Goal: Information Seeking & Learning: Learn about a topic

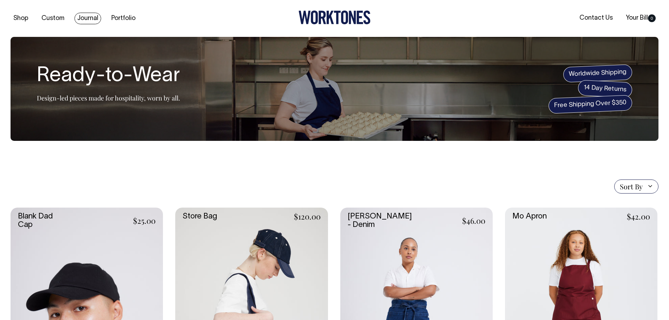
click at [82, 18] on link "Journal" at bounding box center [87, 19] width 27 height 12
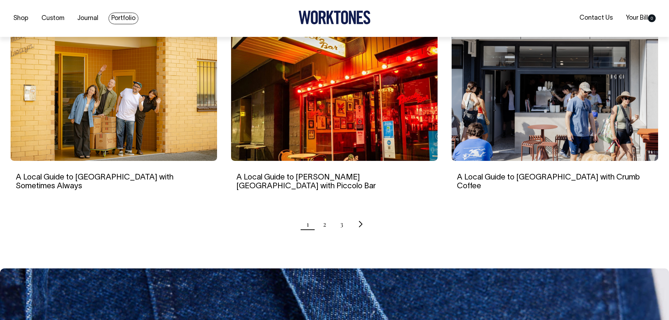
scroll to position [667, 0]
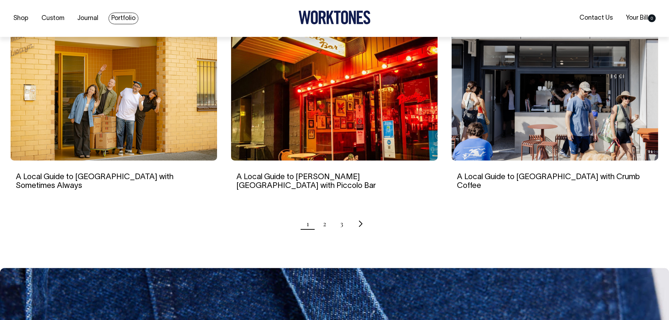
click at [130, 17] on link "Portfolio" at bounding box center [123, 19] width 30 height 12
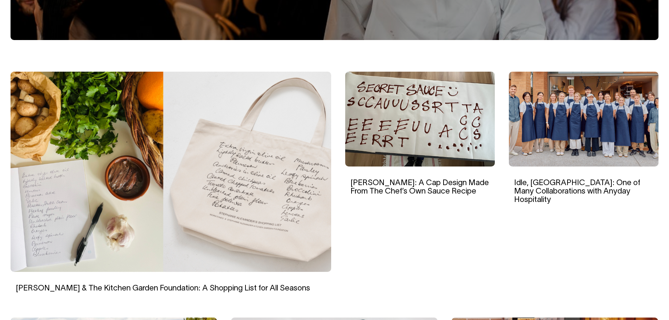
click at [247, 181] on img at bounding box center [171, 172] width 320 height 200
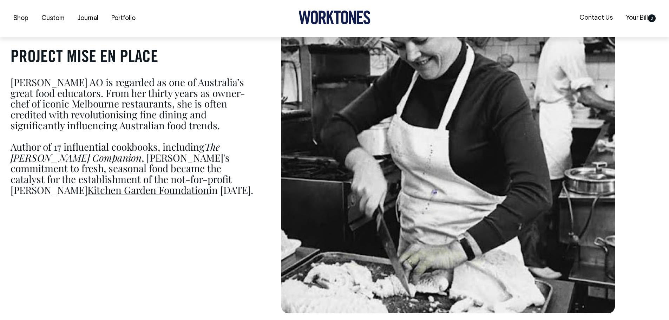
scroll to position [556, 0]
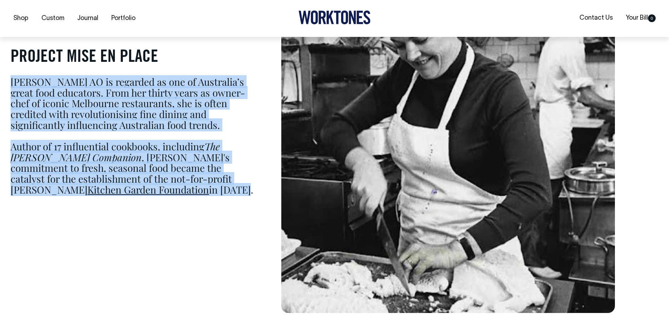
drag, startPoint x: 12, startPoint y: 82, endPoint x: 234, endPoint y: 200, distance: 251.2
click at [234, 200] on div "PROJECT MISE EN PLACE Stephanie Alexander AO is regarded as one of Australia’s …" at bounding box center [134, 123] width 246 height 165
copy div "Stephanie Alexander AO is regarded as one of Australia’s great food educators. …"
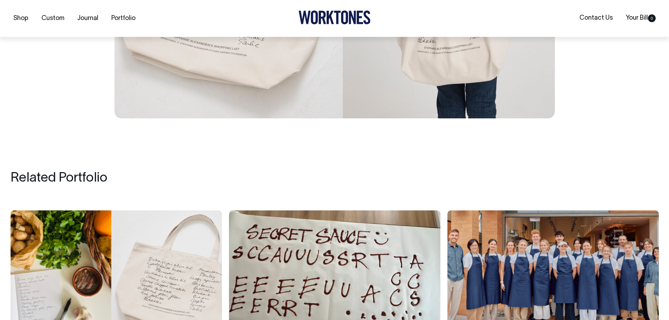
scroll to position [2416, 0]
